Goal: Information Seeking & Learning: Learn about a topic

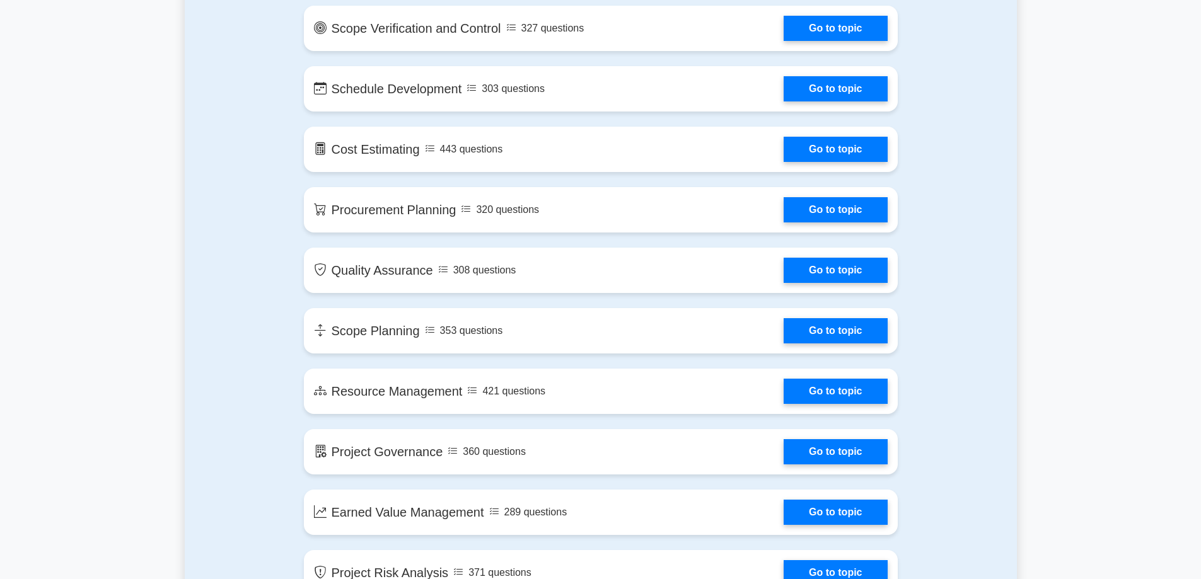
scroll to position [1387, 0]
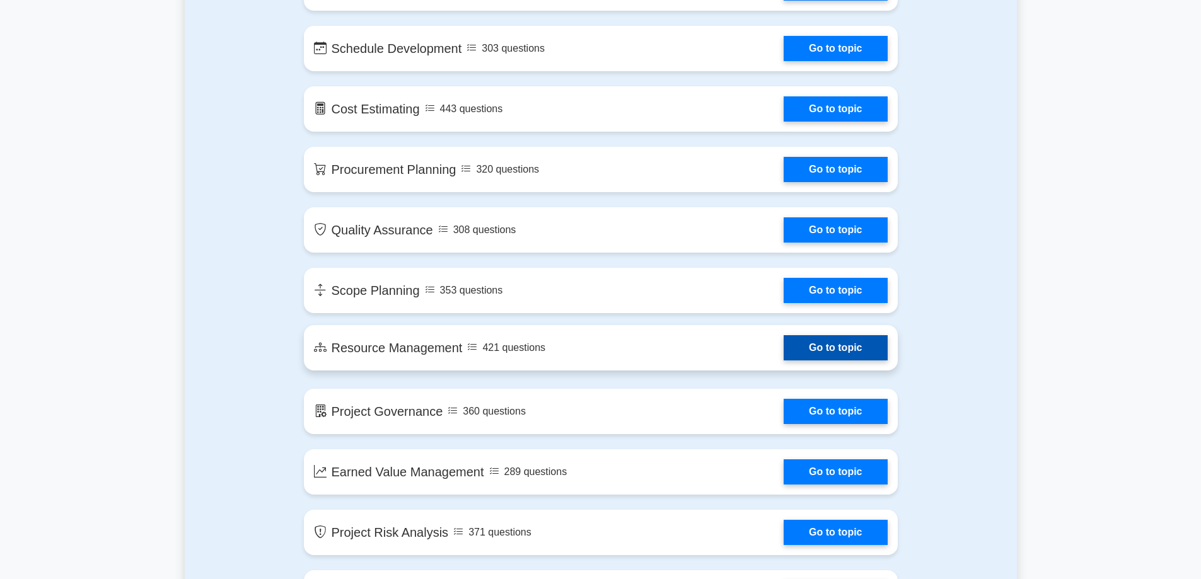
click at [843, 346] on link "Go to topic" at bounding box center [835, 347] width 103 height 25
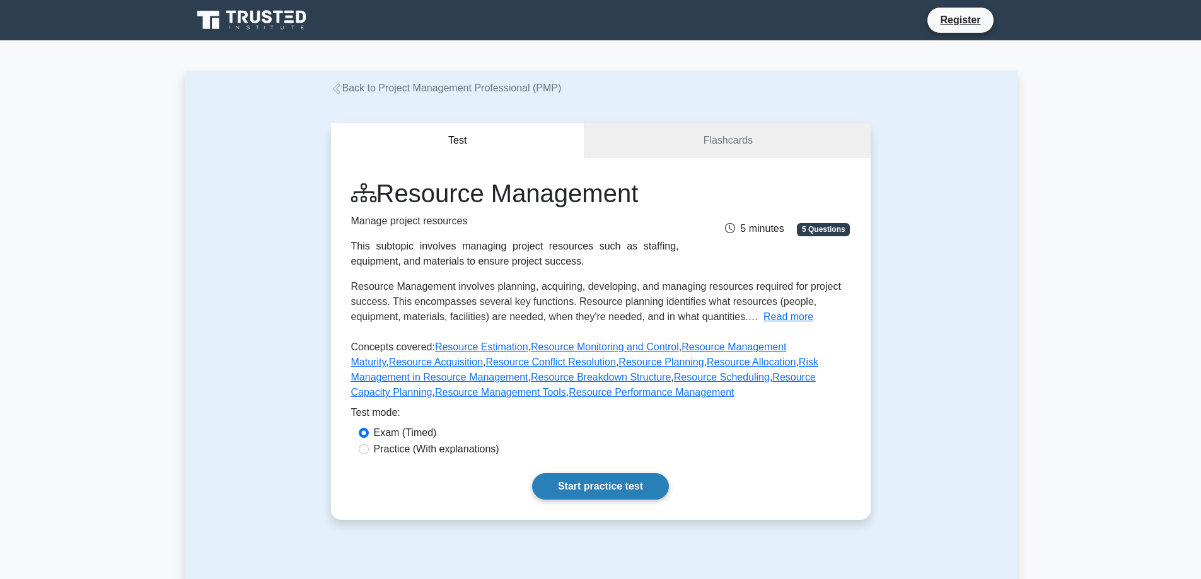
click at [589, 482] on link "Start practice test" at bounding box center [600, 486] width 137 height 26
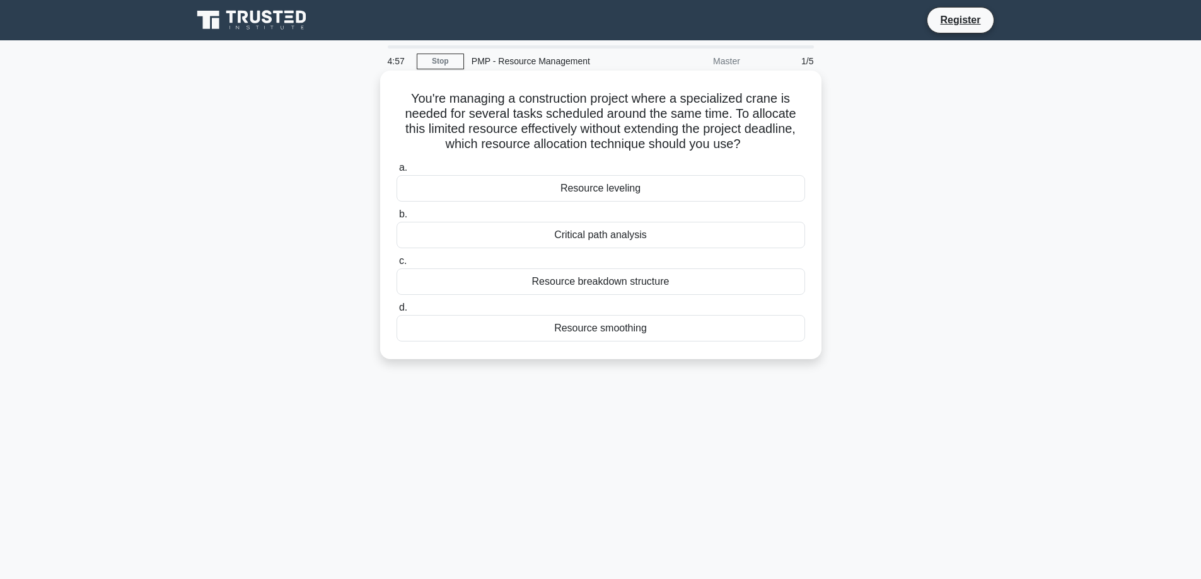
click at [577, 187] on div "Resource leveling" at bounding box center [601, 188] width 409 height 26
click at [397, 172] on input "a. Resource leveling" at bounding box center [397, 168] width 0 height 8
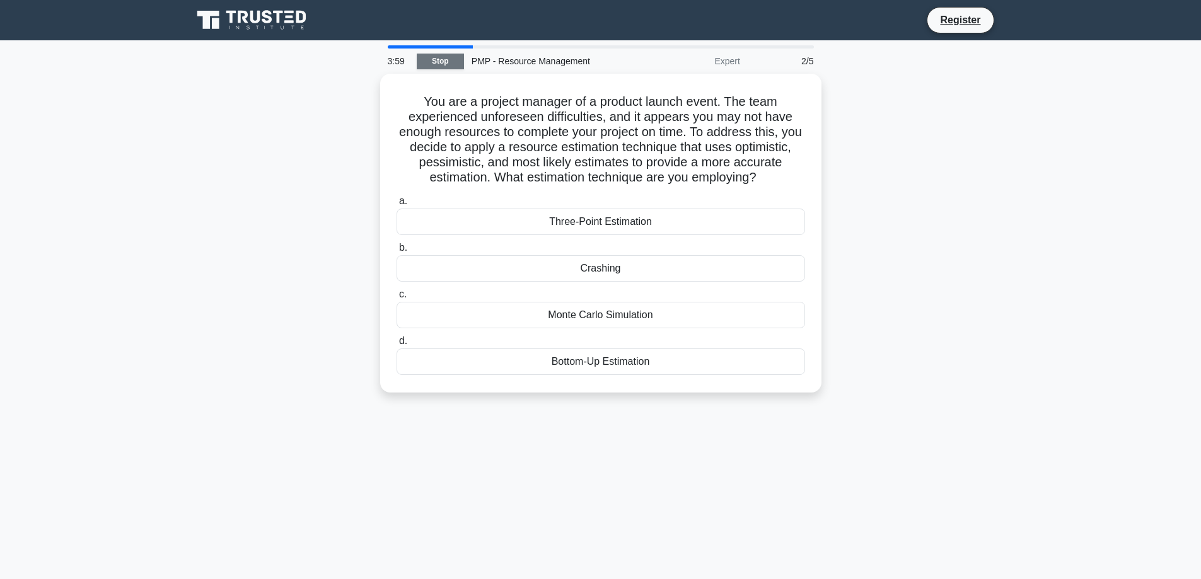
click at [450, 64] on link "Stop" at bounding box center [440, 62] width 47 height 16
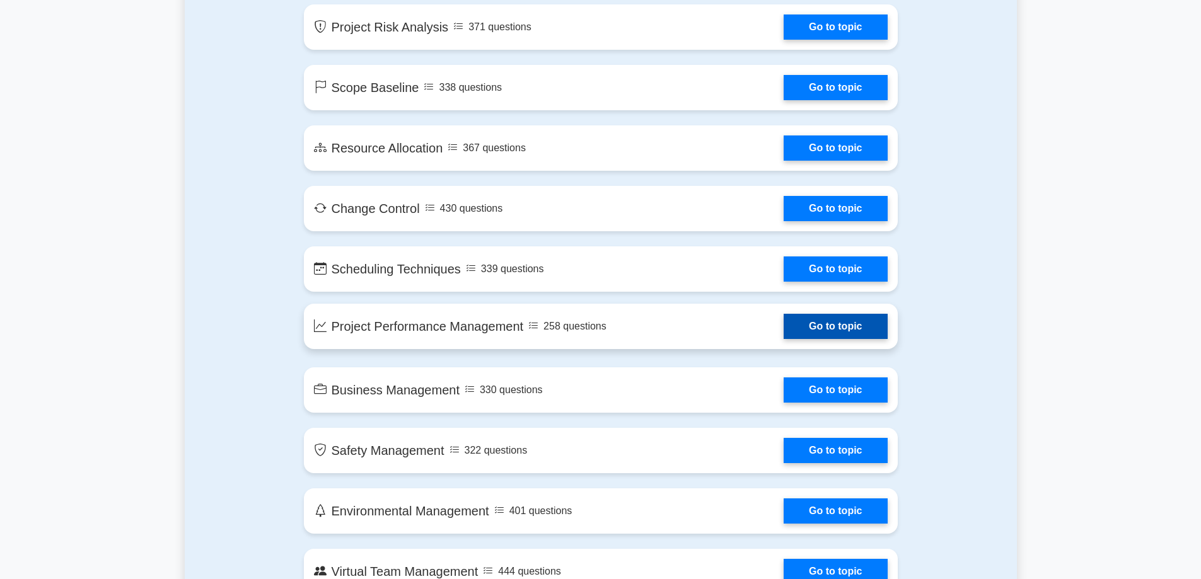
scroll to position [1954, 0]
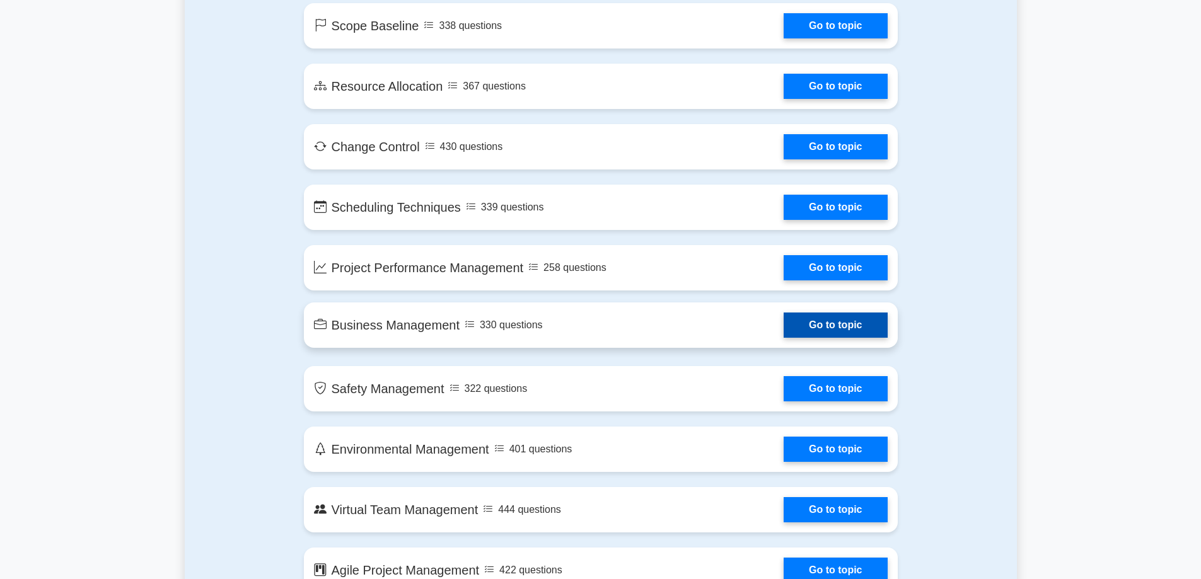
click at [826, 322] on link "Go to topic" at bounding box center [835, 325] width 103 height 25
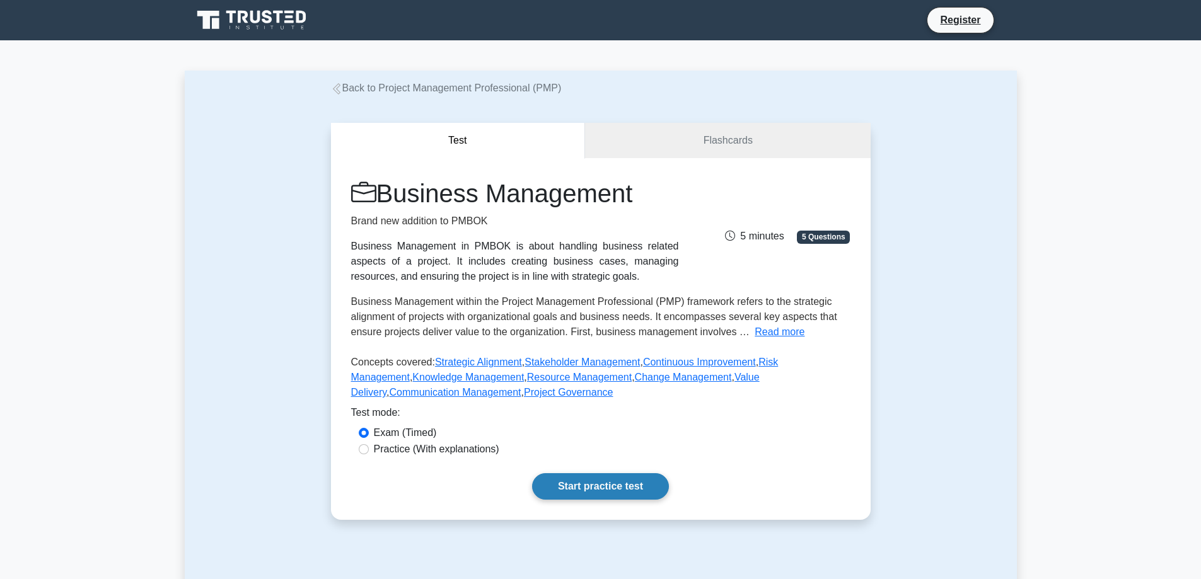
click at [572, 487] on link "Start practice test" at bounding box center [600, 486] width 137 height 26
